Goal: Find specific page/section: Find specific page/section

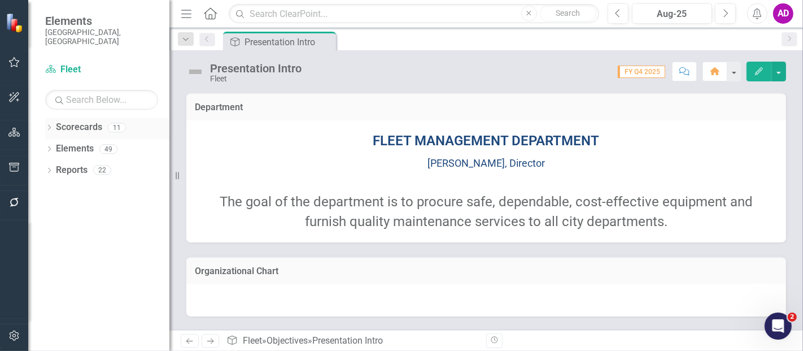
click at [46, 118] on div "Dropdown Scorecards 11" at bounding box center [107, 128] width 124 height 21
click at [50, 125] on icon "Dropdown" at bounding box center [49, 128] width 8 height 6
click at [55, 145] on icon "Dropdown" at bounding box center [55, 148] width 8 height 7
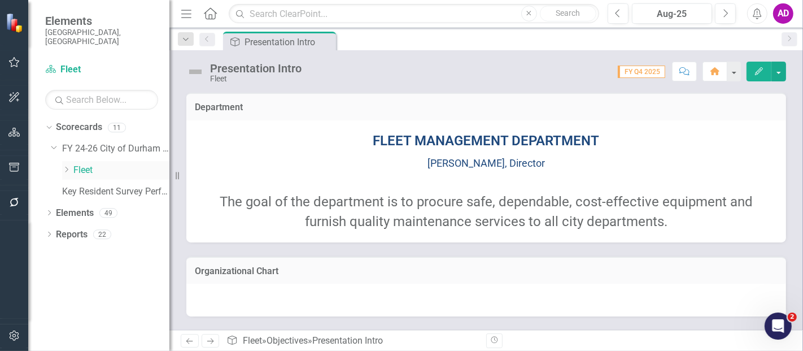
click at [76, 164] on link "Fleet" at bounding box center [121, 170] width 96 height 13
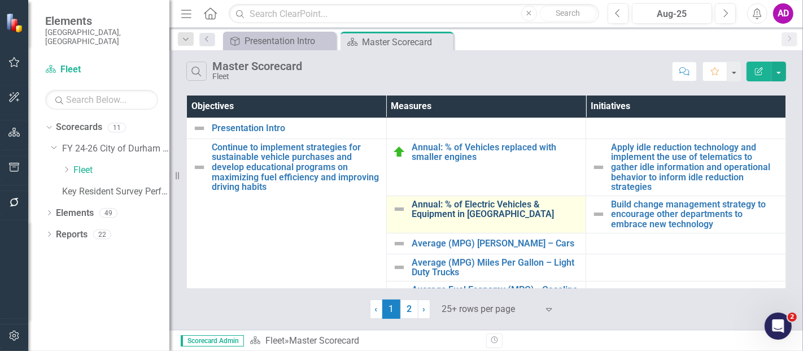
click at [448, 211] on link "Annual: % of Electric Vehicles & Equipment in [GEOGRAPHIC_DATA]" at bounding box center [496, 209] width 169 height 20
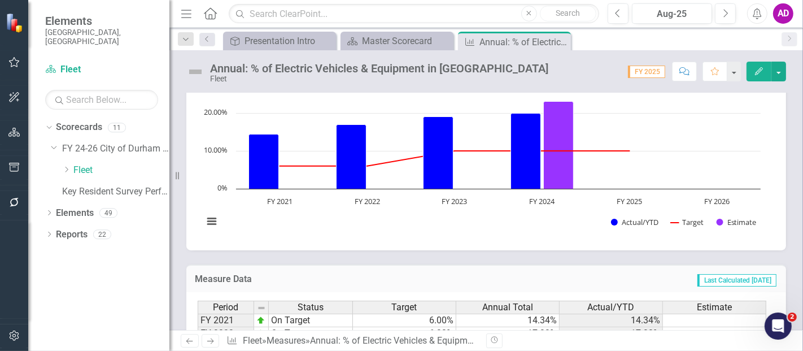
scroll to position [360, 0]
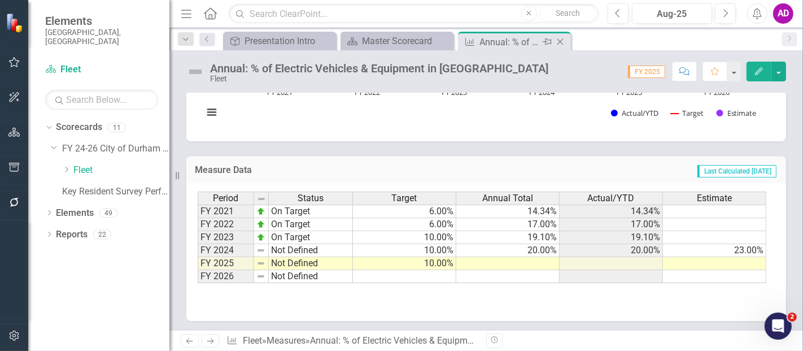
click at [558, 39] on icon "Close" at bounding box center [560, 41] width 11 height 9
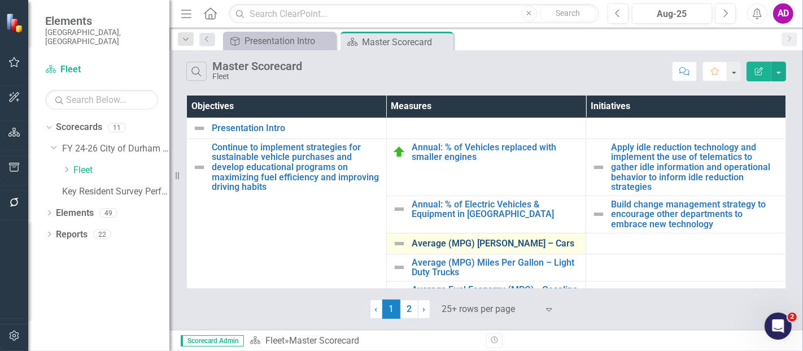
click at [464, 244] on link "Average (MPG) [PERSON_NAME] – Cars" at bounding box center [496, 243] width 169 height 10
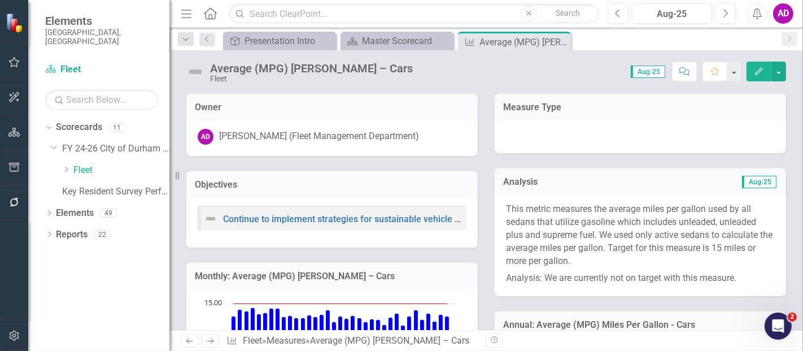
scroll to position [188, 0]
